Goal: Task Accomplishment & Management: Manage account settings

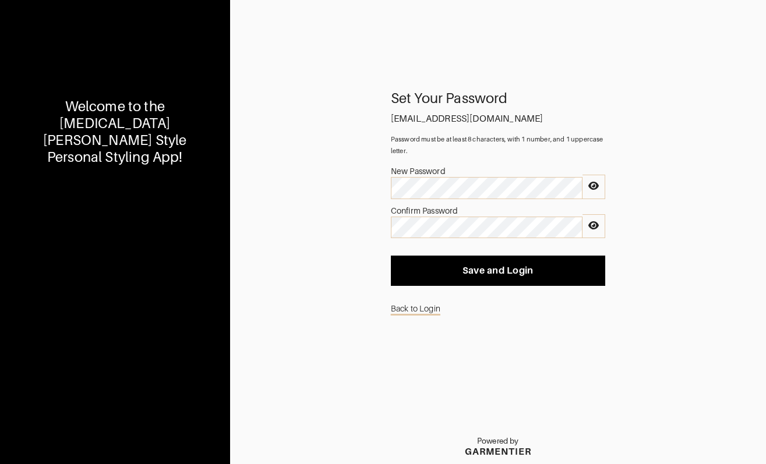
click at [436, 176] on div "New Password" at bounding box center [487, 171] width 192 height 12
click at [494, 300] on div "Back to Login" at bounding box center [498, 309] width 214 height 22
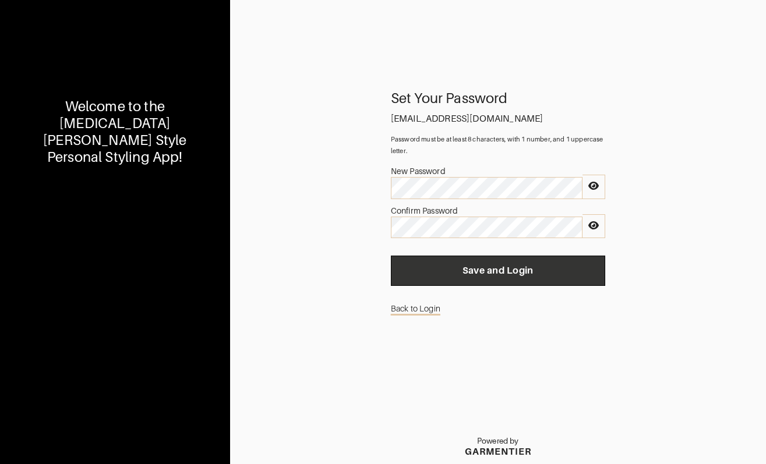
click at [494, 263] on button "Save and Login" at bounding box center [498, 271] width 214 height 30
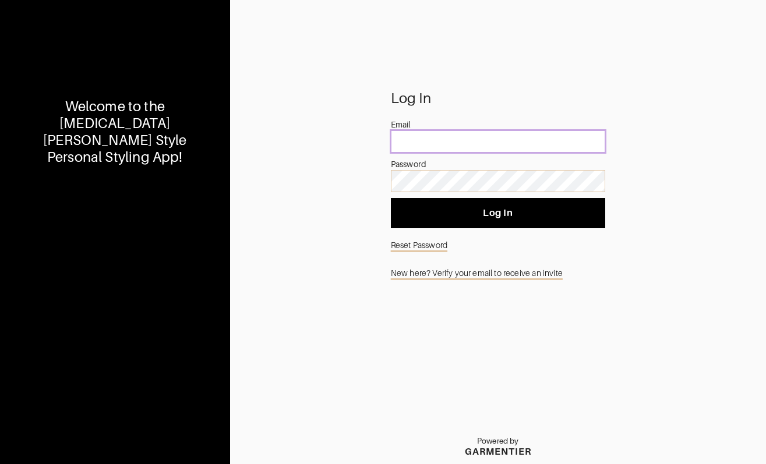
click at [421, 138] on input "email" at bounding box center [498, 141] width 214 height 22
type input "[EMAIL_ADDRESS][DOMAIN_NAME]"
click at [494, 231] on form "Log In Email [EMAIL_ADDRESS][DOMAIN_NAME] Password Log In Reset Password New he…" at bounding box center [498, 189] width 214 height 192
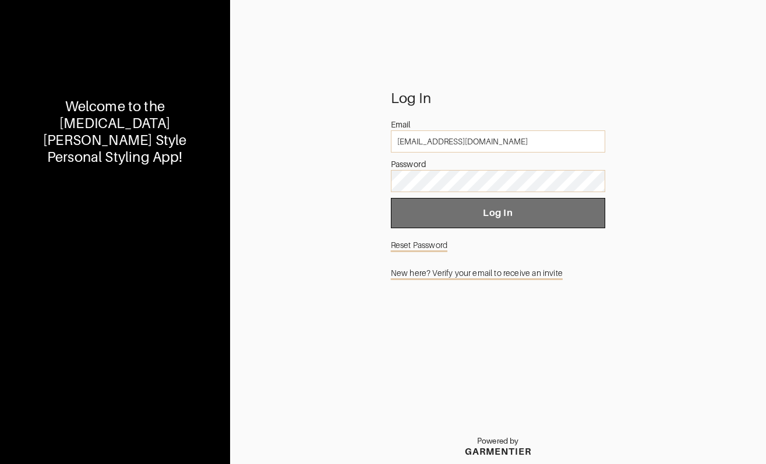
click at [497, 217] on span "Log In" at bounding box center [498, 213] width 196 height 12
